Goal: Task Accomplishment & Management: Complete application form

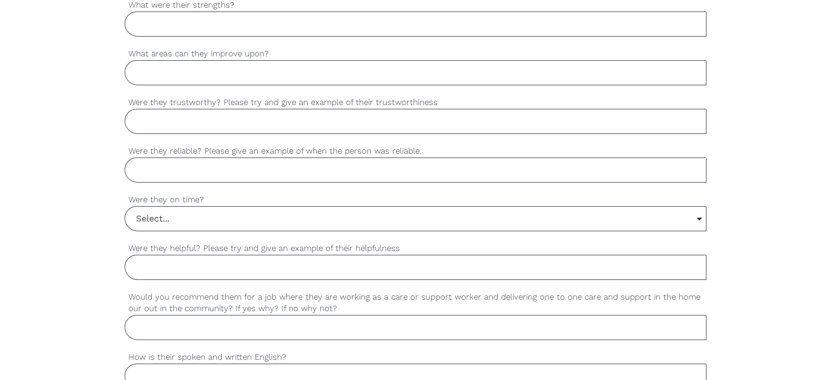
scroll to position [820, 0]
click at [698, 216] on input "Select..." at bounding box center [415, 219] width 581 height 24
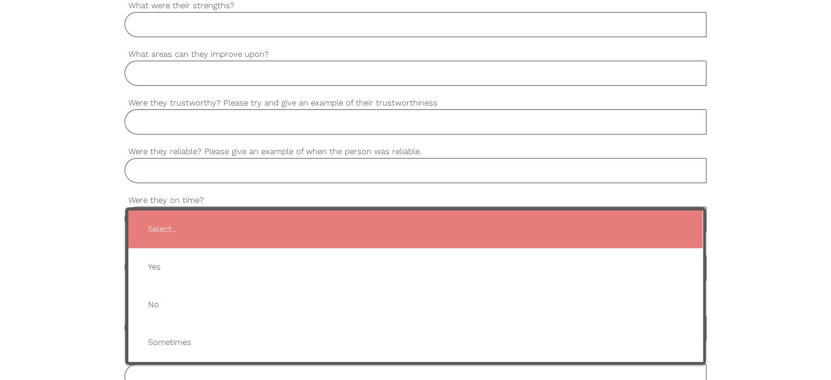
click at [39, 211] on div "settings Your first name settings Your last name settings Your email address se…" at bounding box center [415, 29] width 831 height 1027
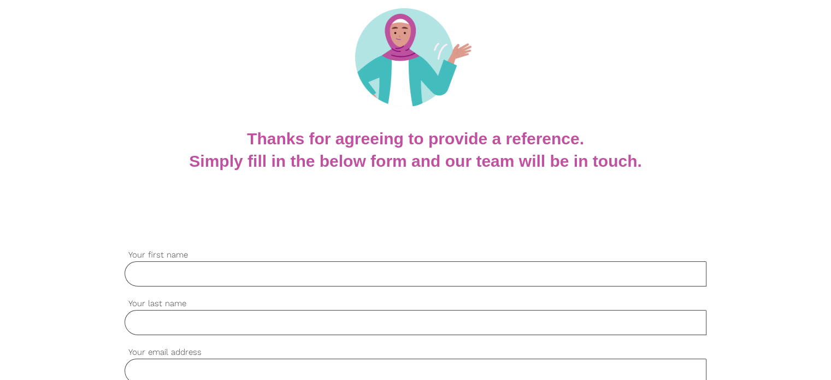
scroll to position [0, 0]
